Goal: Task Accomplishment & Management: Manage account settings

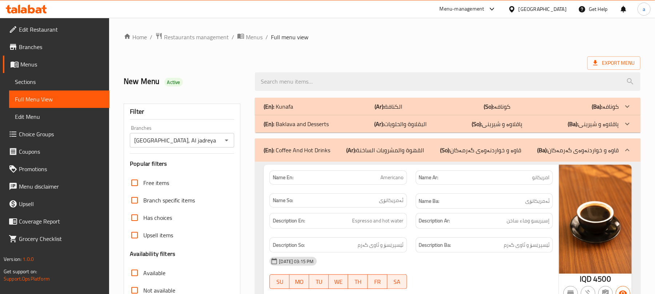
click at [212, 37] on span "Restaurants management" at bounding box center [196, 37] width 65 height 9
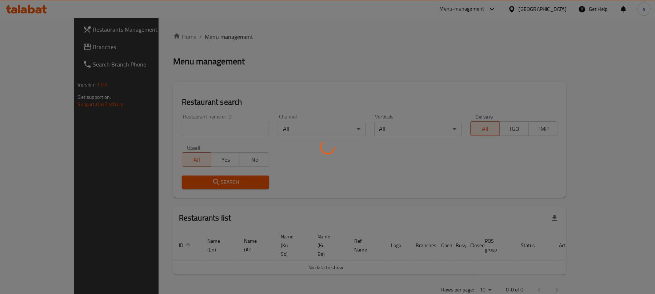
click at [178, 132] on div at bounding box center [327, 147] width 655 height 294
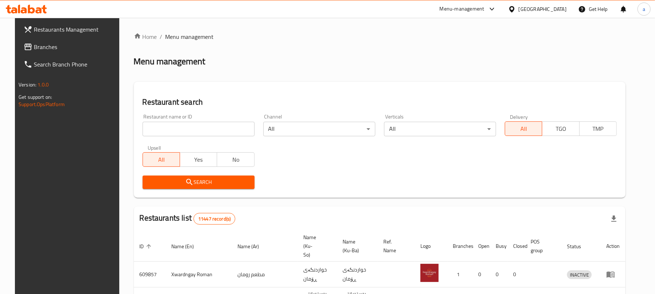
click at [169, 136] on input "search" at bounding box center [198, 129] width 112 height 15
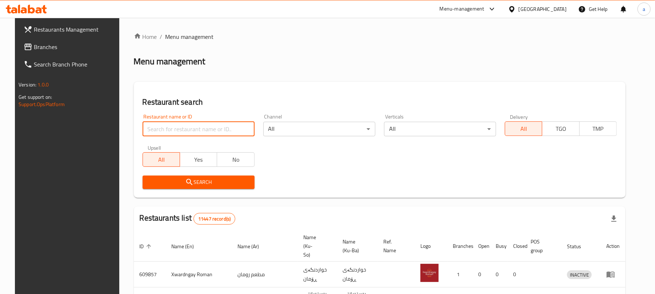
paste input "[GEOGRAPHIC_DATA]"
type input "[GEOGRAPHIC_DATA]"
click button "Search" at bounding box center [198, 182] width 112 height 13
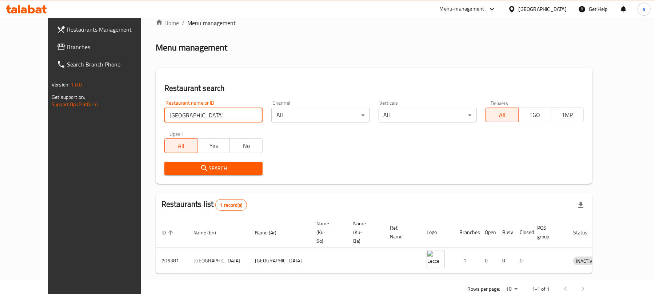
scroll to position [21, 0]
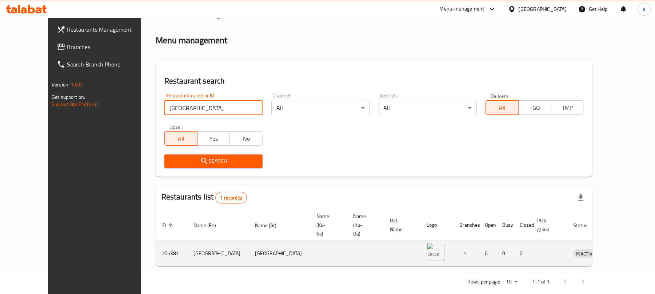
click at [619, 252] on icon "enhanced table" at bounding box center [618, 253] width 3 height 3
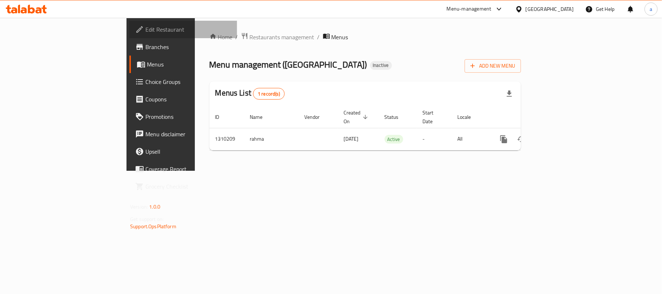
click at [145, 33] on span "Edit Restaurant" at bounding box center [188, 29] width 86 height 9
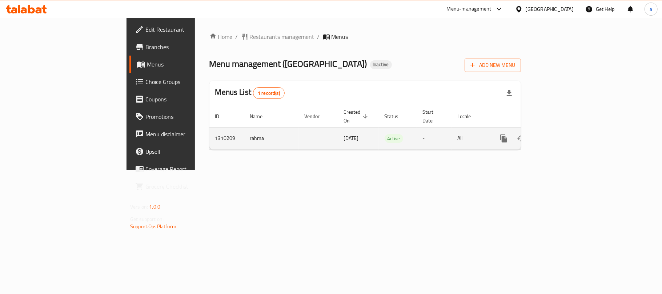
click at [565, 138] on link "enhanced table" at bounding box center [555, 138] width 17 height 17
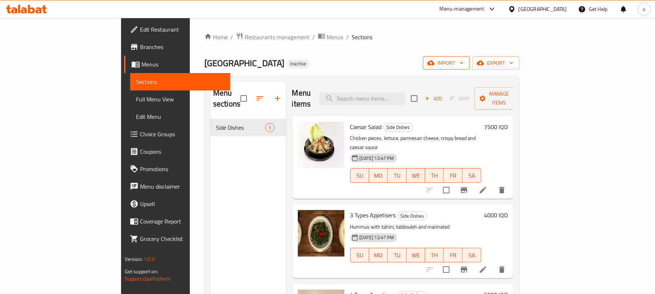
click at [469, 69] on button "import" at bounding box center [446, 62] width 47 height 13
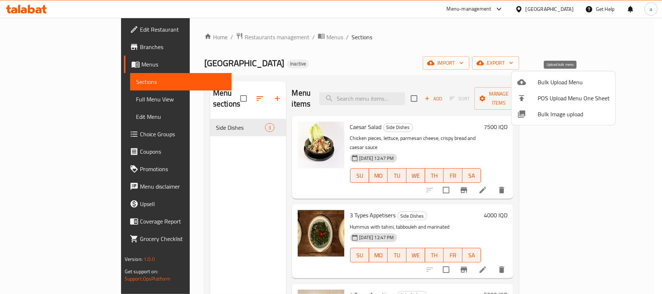
click at [551, 82] on span "Bulk Upload Menu" at bounding box center [574, 82] width 72 height 9
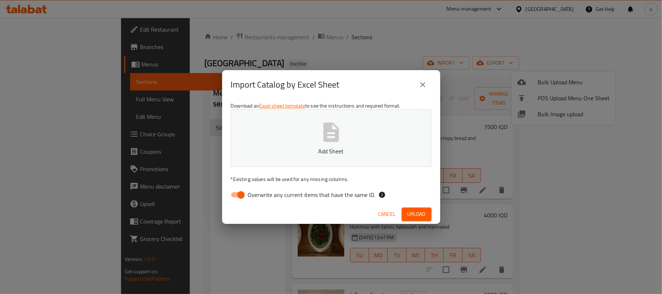
click at [243, 192] on input "Overwrite any current items that have the same ID." at bounding box center [240, 195] width 41 height 14
checkbox input "false"
click at [337, 137] on icon "button" at bounding box center [331, 131] width 16 height 19
click at [411, 213] on span "Upload" at bounding box center [416, 214] width 18 height 9
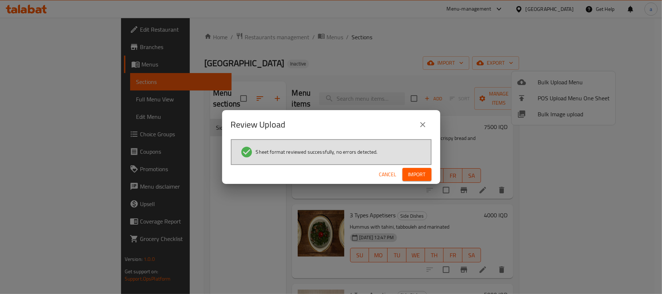
click at [418, 176] on span "Import" at bounding box center [416, 174] width 17 height 9
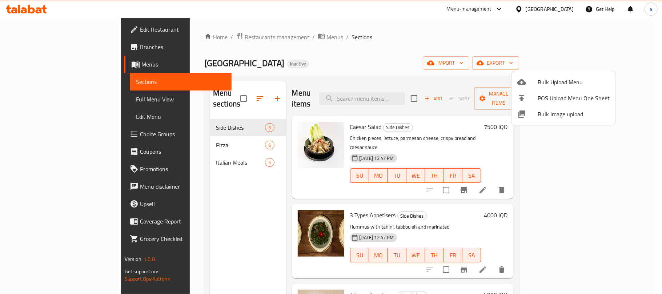
click at [202, 201] on div at bounding box center [331, 147] width 662 height 294
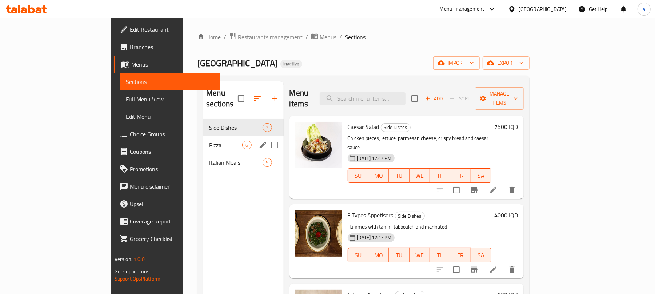
click at [203, 125] on div "Side Dishes 3" at bounding box center [243, 127] width 80 height 17
click at [209, 141] on span "Pizza" at bounding box center [225, 145] width 33 height 9
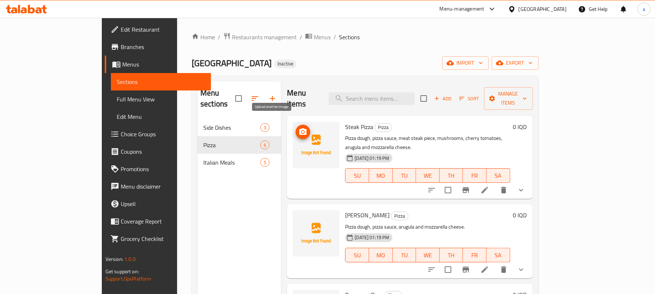
click at [299, 128] on icon "upload picture" at bounding box center [302, 131] width 7 height 7
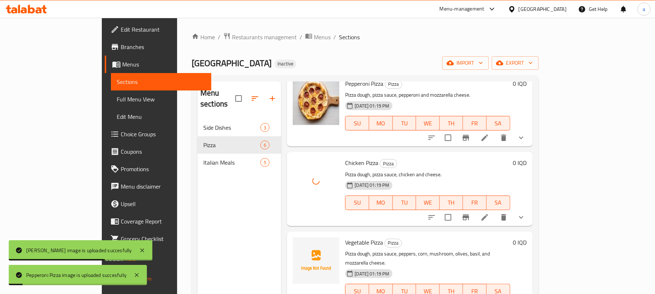
scroll to position [103, 0]
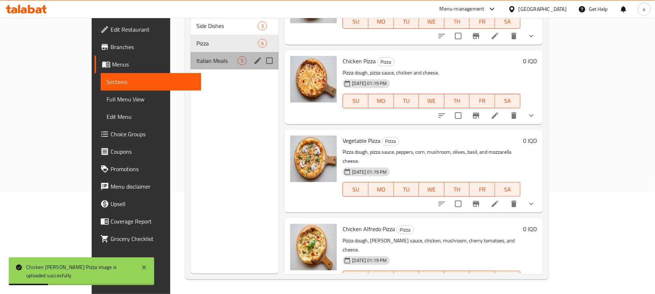
click at [196, 56] on span "Italian Meals" at bounding box center [216, 60] width 41 height 9
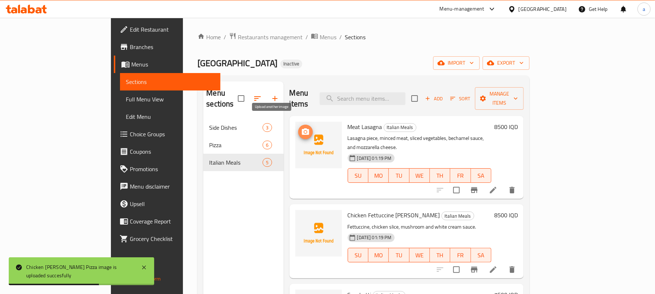
click at [302, 128] on icon "upload picture" at bounding box center [305, 131] width 7 height 7
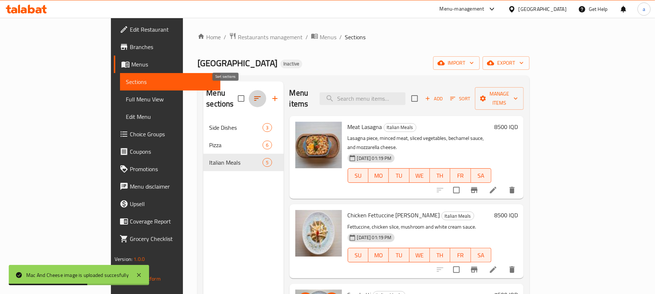
click at [253, 96] on icon "button" at bounding box center [257, 98] width 9 height 9
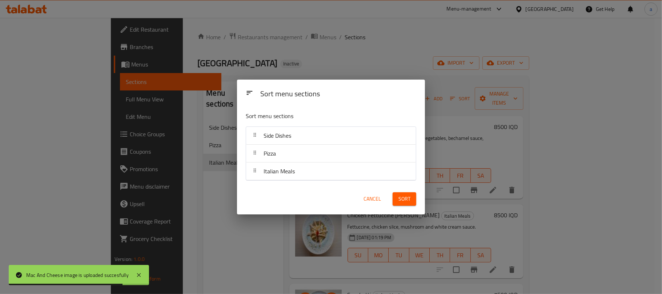
click at [361, 201] on button "Cancel" at bounding box center [372, 198] width 23 height 13
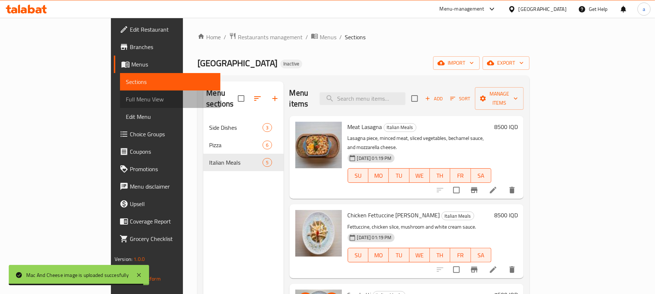
click at [120, 92] on link "Full Menu View" at bounding box center [170, 99] width 100 height 17
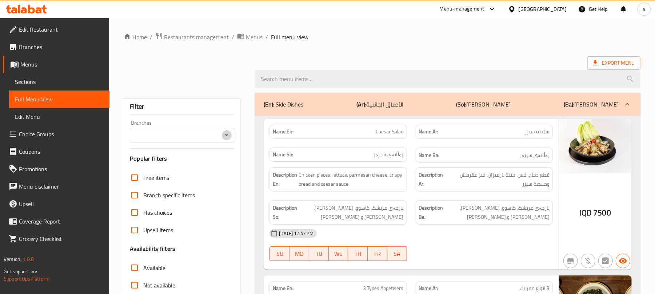
click at [224, 138] on icon "Open" at bounding box center [226, 135] width 9 height 9
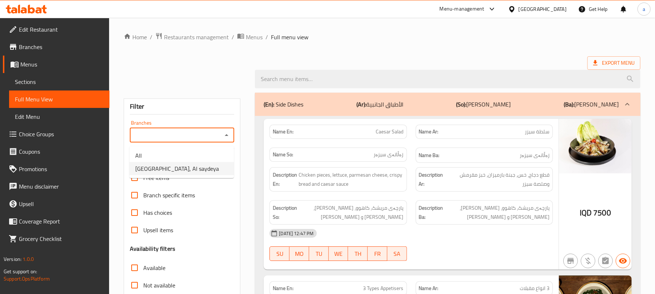
click at [194, 165] on li "Lecce, Al saydeya" at bounding box center [181, 168] width 104 height 13
type input "Lecce, Al saydeya"
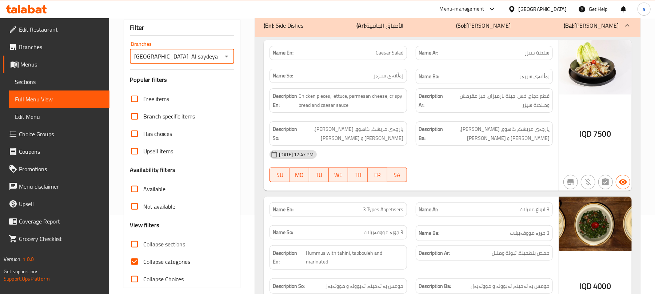
scroll to position [113, 0]
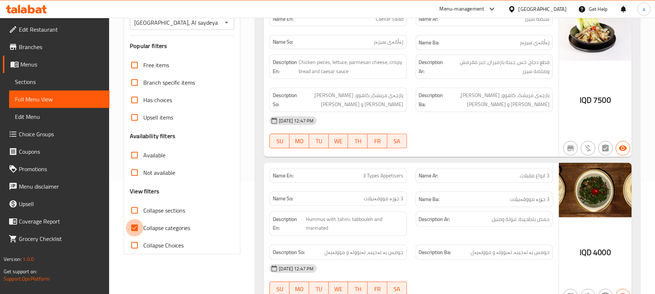
click at [136, 229] on div "Free items Branch specific items Has choices Upsell items Availability filters …" at bounding box center [182, 155] width 104 height 198
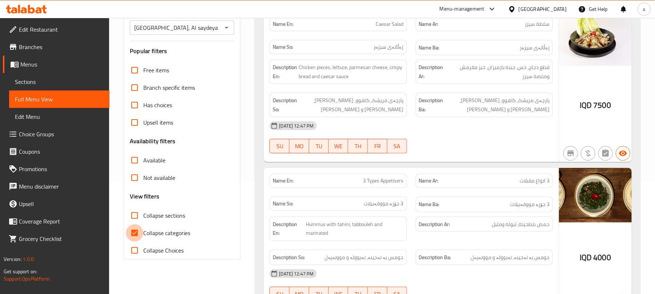
click at [138, 240] on input "Collapse categories" at bounding box center [134, 232] width 17 height 17
checkbox input "false"
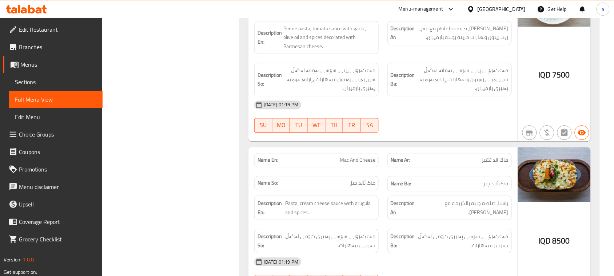
scroll to position [3012, 0]
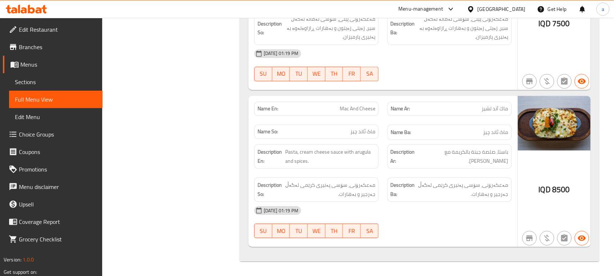
click at [350, 105] on span "Mac And Cheese" at bounding box center [358, 109] width 36 height 8
copy span "Mac And Cheese"
click at [62, 86] on span "Sections" at bounding box center [56, 81] width 82 height 9
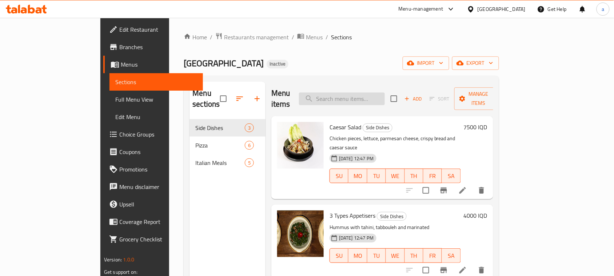
click at [385, 92] on input "search" at bounding box center [342, 98] width 86 height 13
paste input "Mac And Cheese"
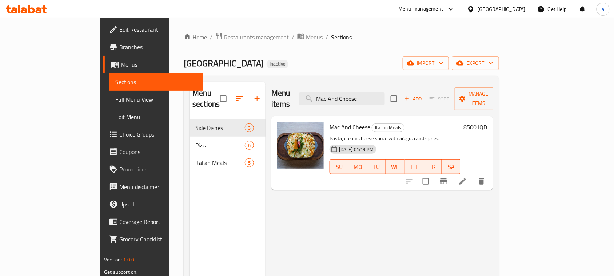
type input "Mac And Cheese"
click at [467, 177] on icon at bounding box center [462, 181] width 9 height 9
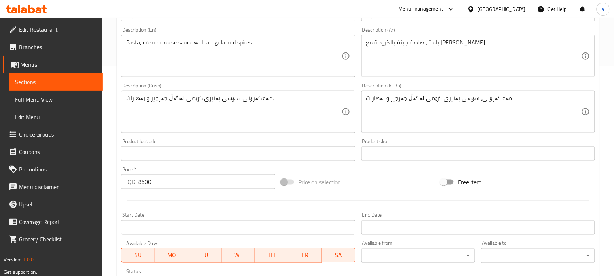
scroll to position [212, 0]
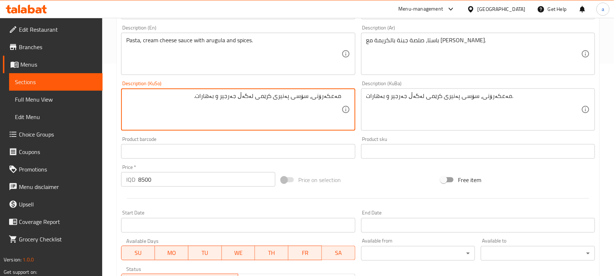
click at [257, 106] on textarea "مەعکەرۆنی، سۆسی پەنیری کرێمی لەگەڵ جەرجیر و بەهارات." at bounding box center [233, 109] width 215 height 35
click at [257, 104] on textarea "مەعکەرۆنی، سۆسی پەنیری کرێمی لەگەڵ جەرجیر و بەهارات." at bounding box center [233, 109] width 215 height 35
click at [273, 106] on textarea "مەعکەرۆنی، سۆسی پەنیری کرێم لەگەڵ جەرجیر و بەهارات." at bounding box center [233, 109] width 215 height 35
click at [274, 116] on textarea "مەعکەرۆنی، سۆسی پەنیر بە کرێم لەگەڵ جەرجیر و بەهارات." at bounding box center [233, 109] width 215 height 35
type textarea "مەعکەرۆنی، سۆسی پەنیر بە کرێم لەگەڵ جەرجیر و بەهارات."
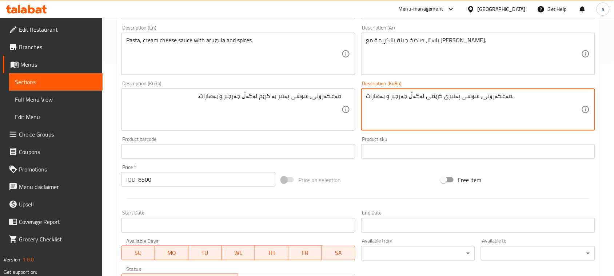
paste textarea "بە کرێم"
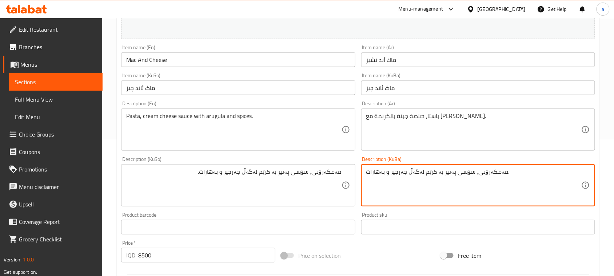
scroll to position [106, 0]
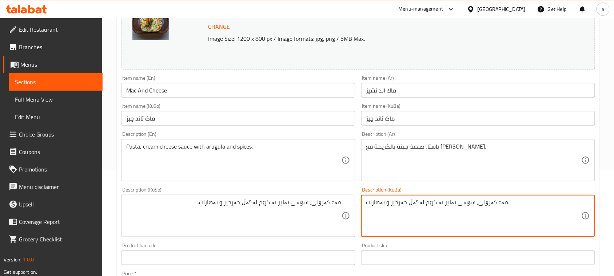
type textarea "مەعکەرۆنی، سۆسی پەنیر بە کرێم لەگەڵ جەرجیر و بەهارات."
click at [224, 90] on input "Mac And Cheese" at bounding box center [238, 90] width 234 height 15
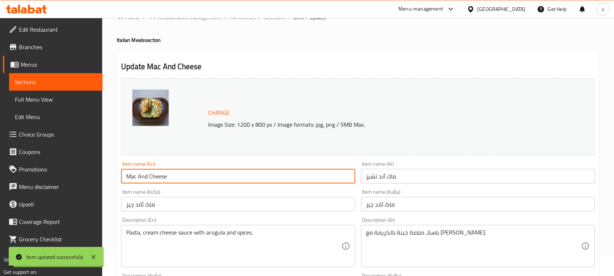
scroll to position [0, 0]
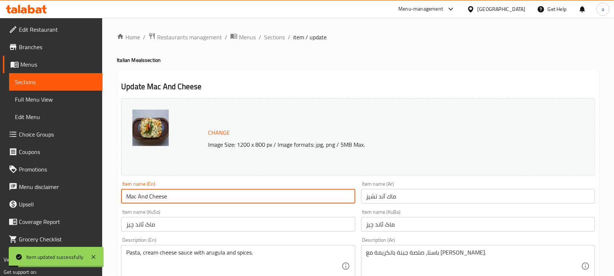
drag, startPoint x: 285, startPoint y: 36, endPoint x: 264, endPoint y: 47, distance: 23.4
click at [285, 35] on span "Sections" at bounding box center [274, 37] width 21 height 9
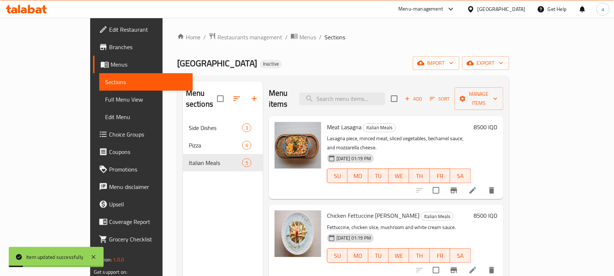
click at [105, 99] on span "Full Menu View" at bounding box center [146, 99] width 82 height 9
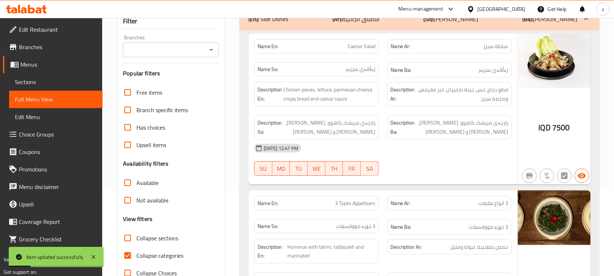
scroll to position [106, 0]
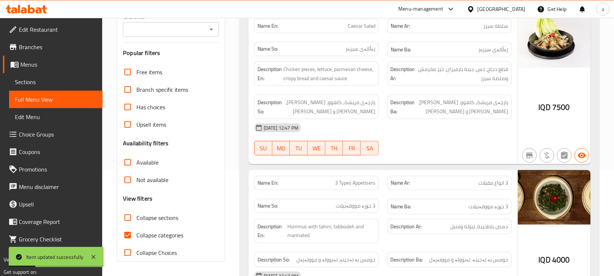
click at [206, 33] on button "Open" at bounding box center [211, 29] width 10 height 10
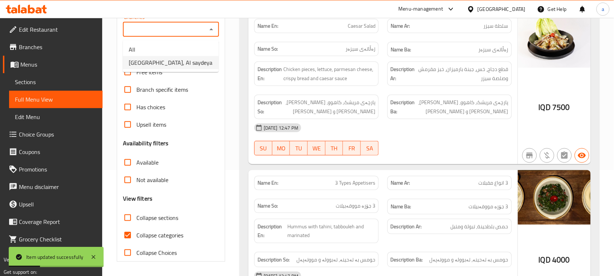
click at [196, 66] on li "Lecce, Al saydeya" at bounding box center [171, 62] width 96 height 13
type input "Lecce, Al saydeya"
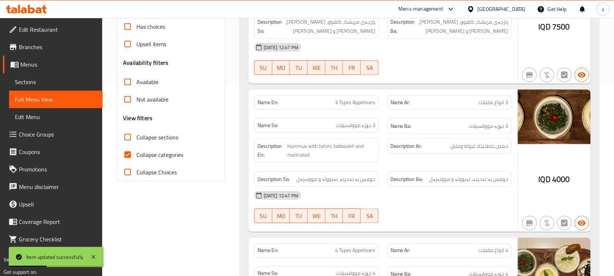
scroll to position [212, 0]
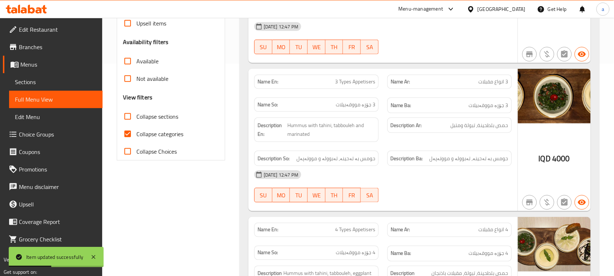
click at [130, 142] on input "Collapse categories" at bounding box center [127, 133] width 17 height 17
checkbox input "false"
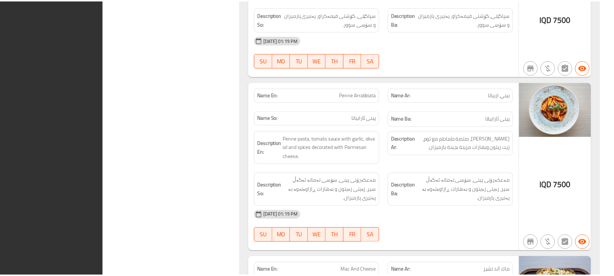
scroll to position [2994, 0]
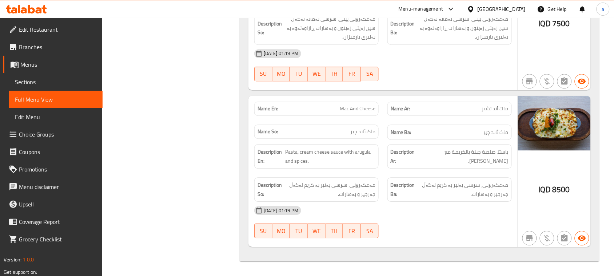
click at [361, 112] on span "Mac And Cheese" at bounding box center [358, 109] width 36 height 8
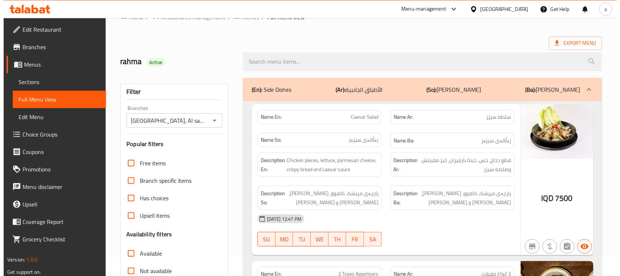
scroll to position [0, 0]
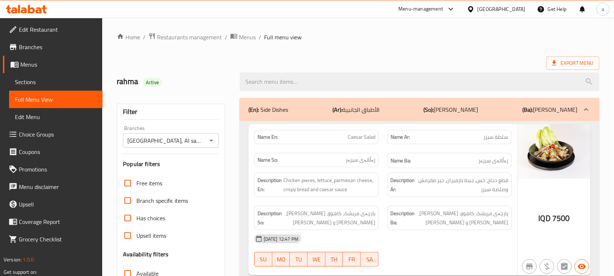
click at [406, 112] on div "(En): Side Dishes (Ar): الأطباق الجانبية (So): خواردنی لاوەکی (Ba): خواردنی لاو…" at bounding box center [412, 109] width 329 height 9
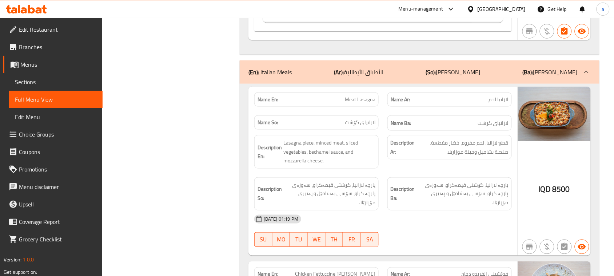
scroll to position [1877, 0]
